Goal: Task Accomplishment & Management: Complete application form

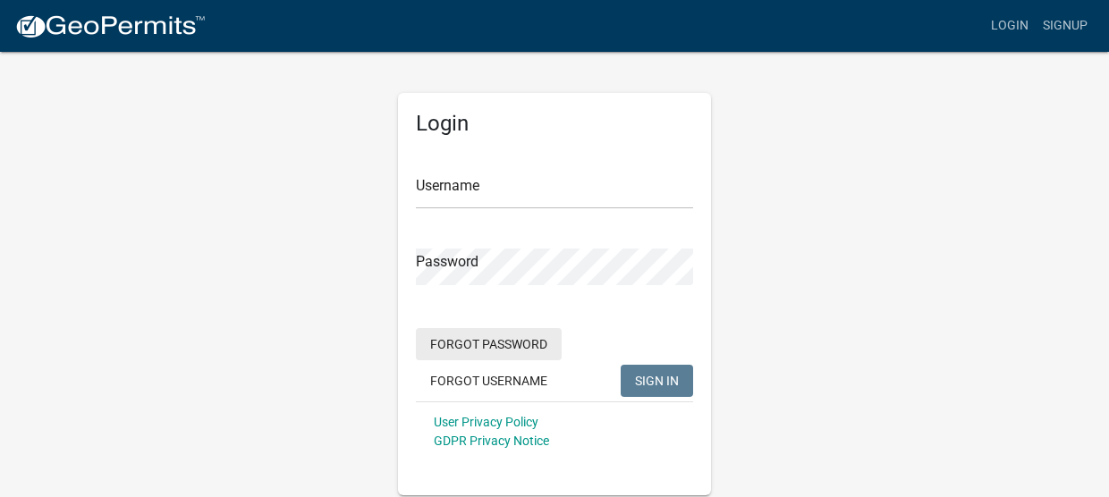
click at [521, 343] on button "Forgot Password" at bounding box center [489, 344] width 146 height 32
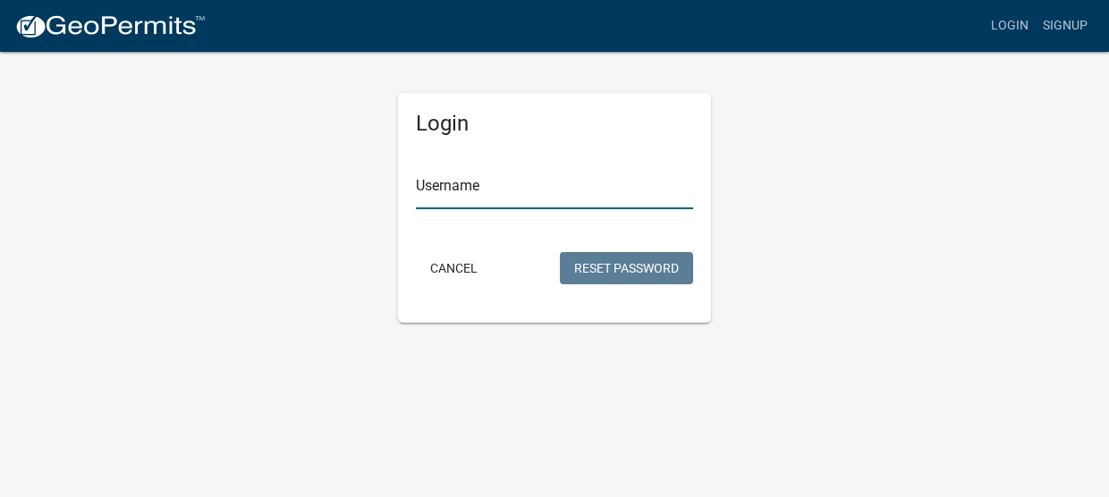
click at [432, 185] on input "Username" at bounding box center [554, 191] width 277 height 37
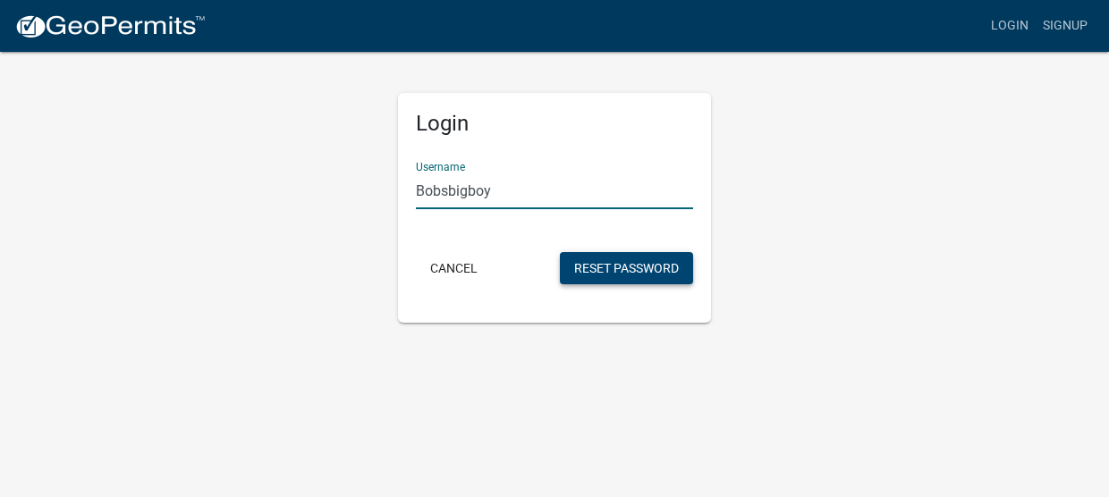
type input "Bobsbigboy"
click at [669, 281] on button "Reset Password" at bounding box center [626, 268] width 133 height 32
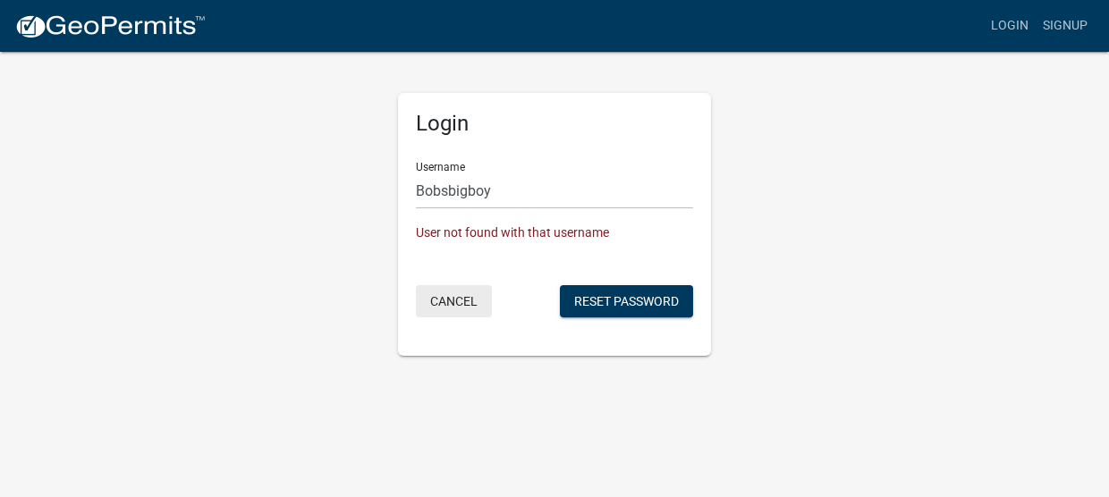
click at [456, 293] on button "Cancel" at bounding box center [454, 301] width 76 height 32
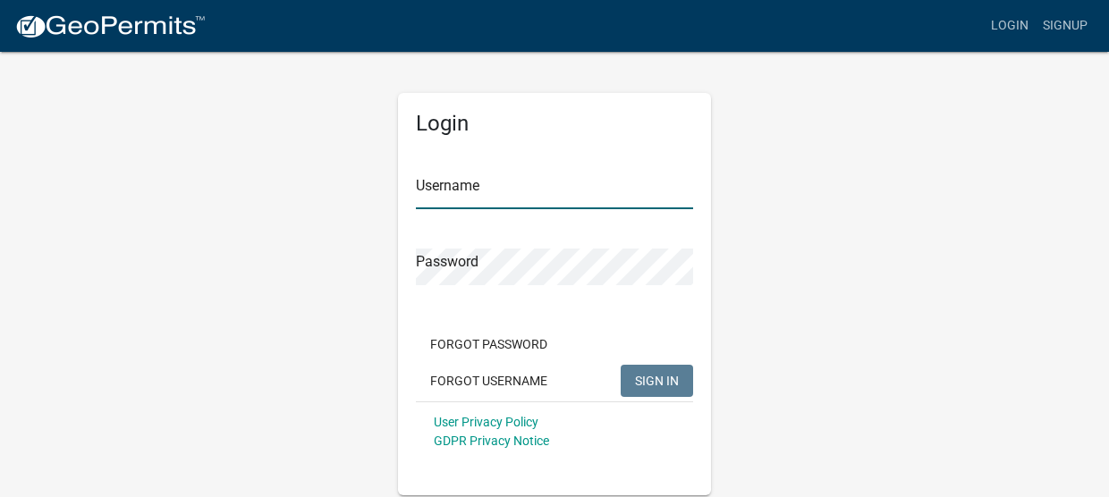
click at [468, 196] on input "Username" at bounding box center [554, 191] width 277 height 37
type input "[EMAIL_ADDRESS][DOMAIN_NAME]"
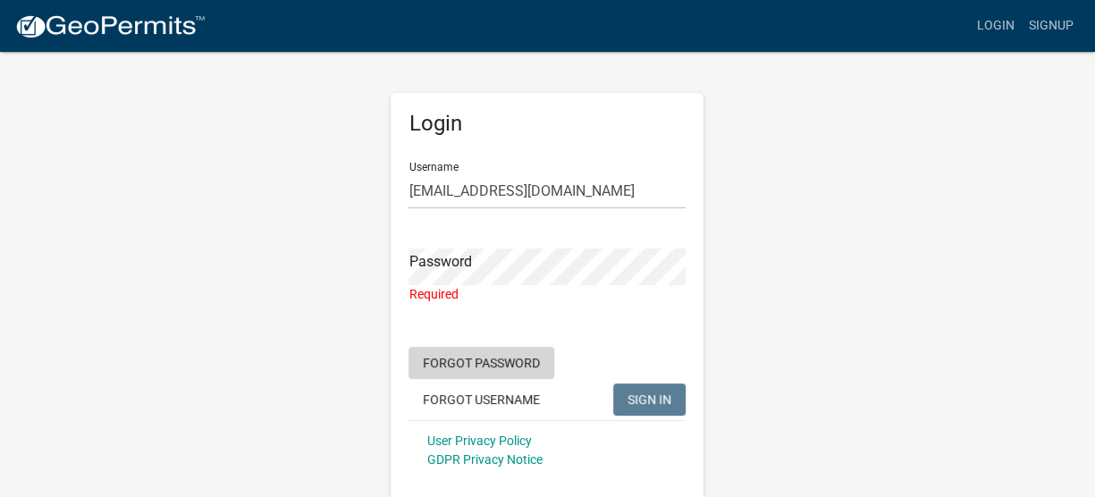
click at [508, 340] on form "Username [EMAIL_ADDRESS][DOMAIN_NAME] Password Required Forgot Password Forgot …" at bounding box center [547, 314] width 277 height 333
click at [465, 362] on button "Forgot Password" at bounding box center [482, 363] width 146 height 32
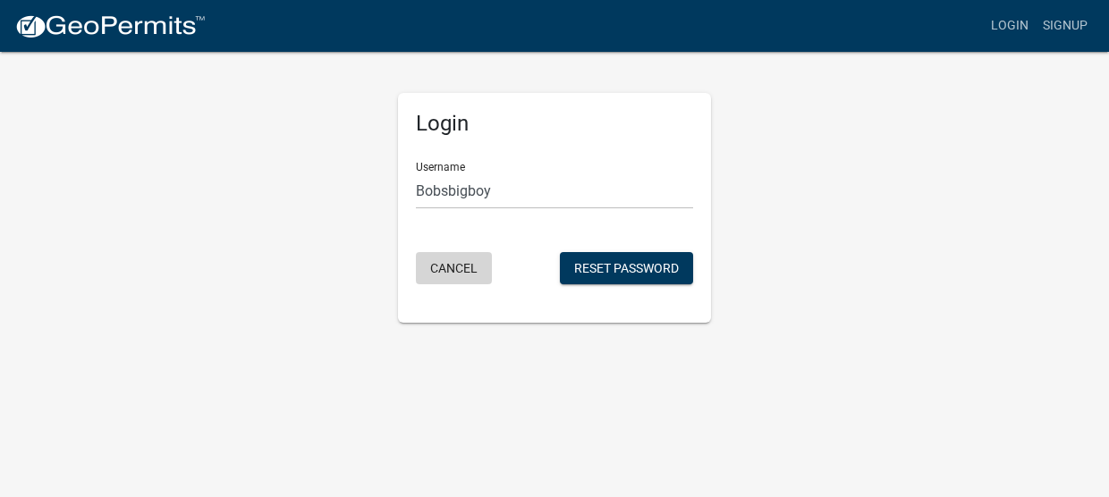
click at [456, 266] on button "Cancel" at bounding box center [454, 268] width 76 height 32
